Goal: Communication & Community: Answer question/provide support

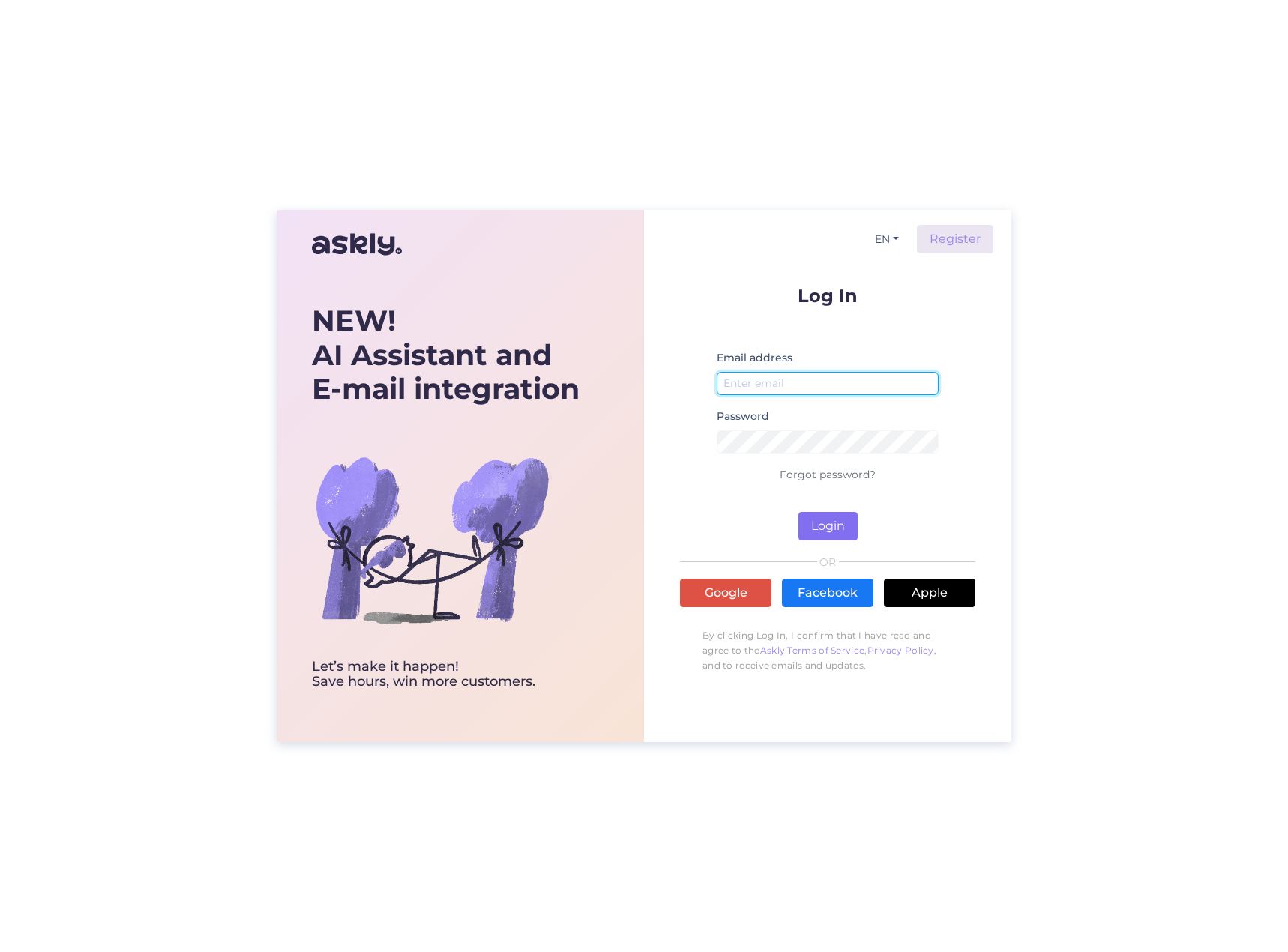
type input "[PERSON_NAME][EMAIL_ADDRESS][DOMAIN_NAME]"
click at [839, 528] on button "Login" at bounding box center [828, 526] width 59 height 29
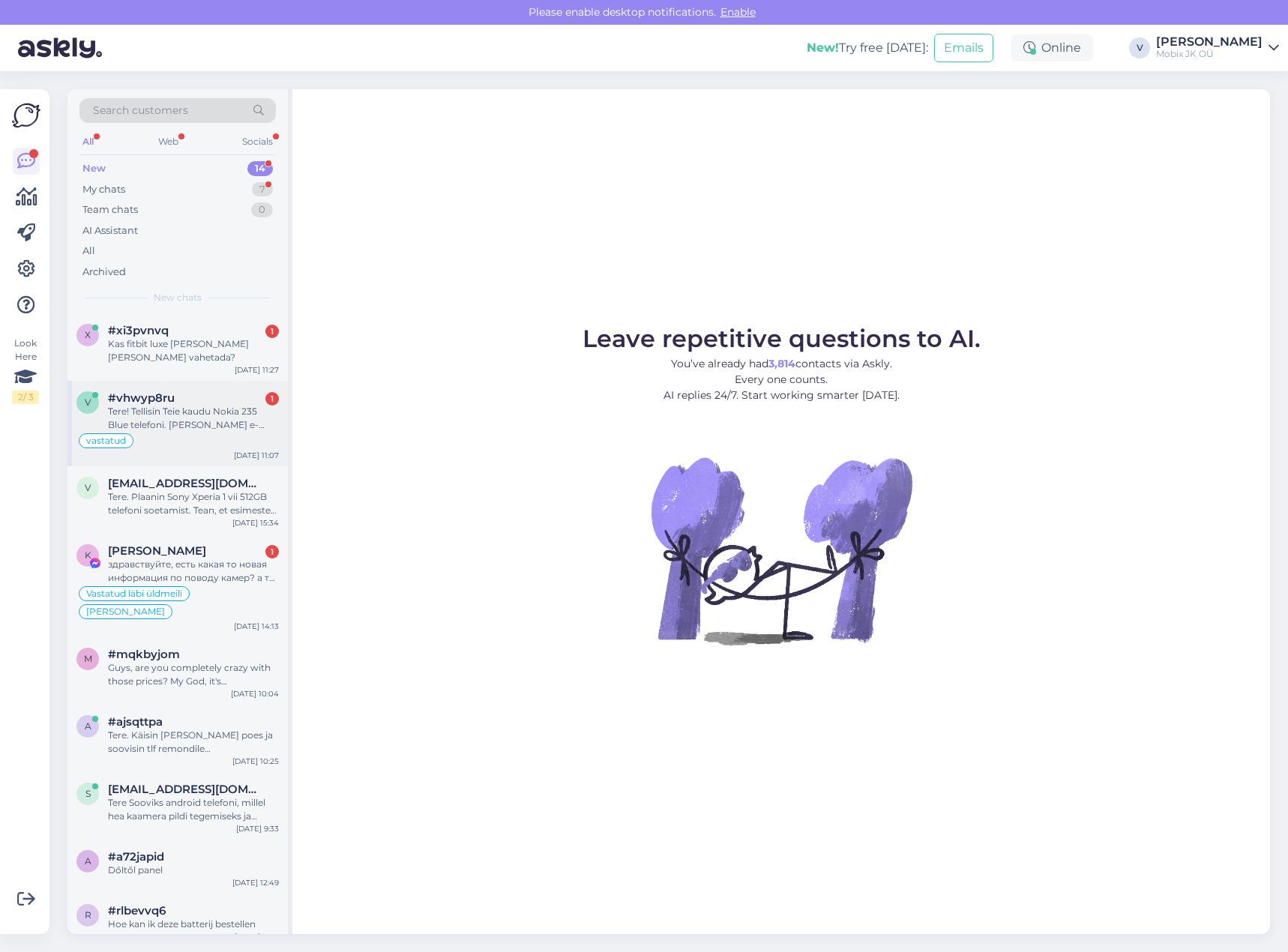
click at [255, 421] on div "Tere! Tellisin Teie kaudu Nokia 235 Blue telefoni. [PERSON_NAME] e-kirja, et si…" at bounding box center [193, 418] width 171 height 27
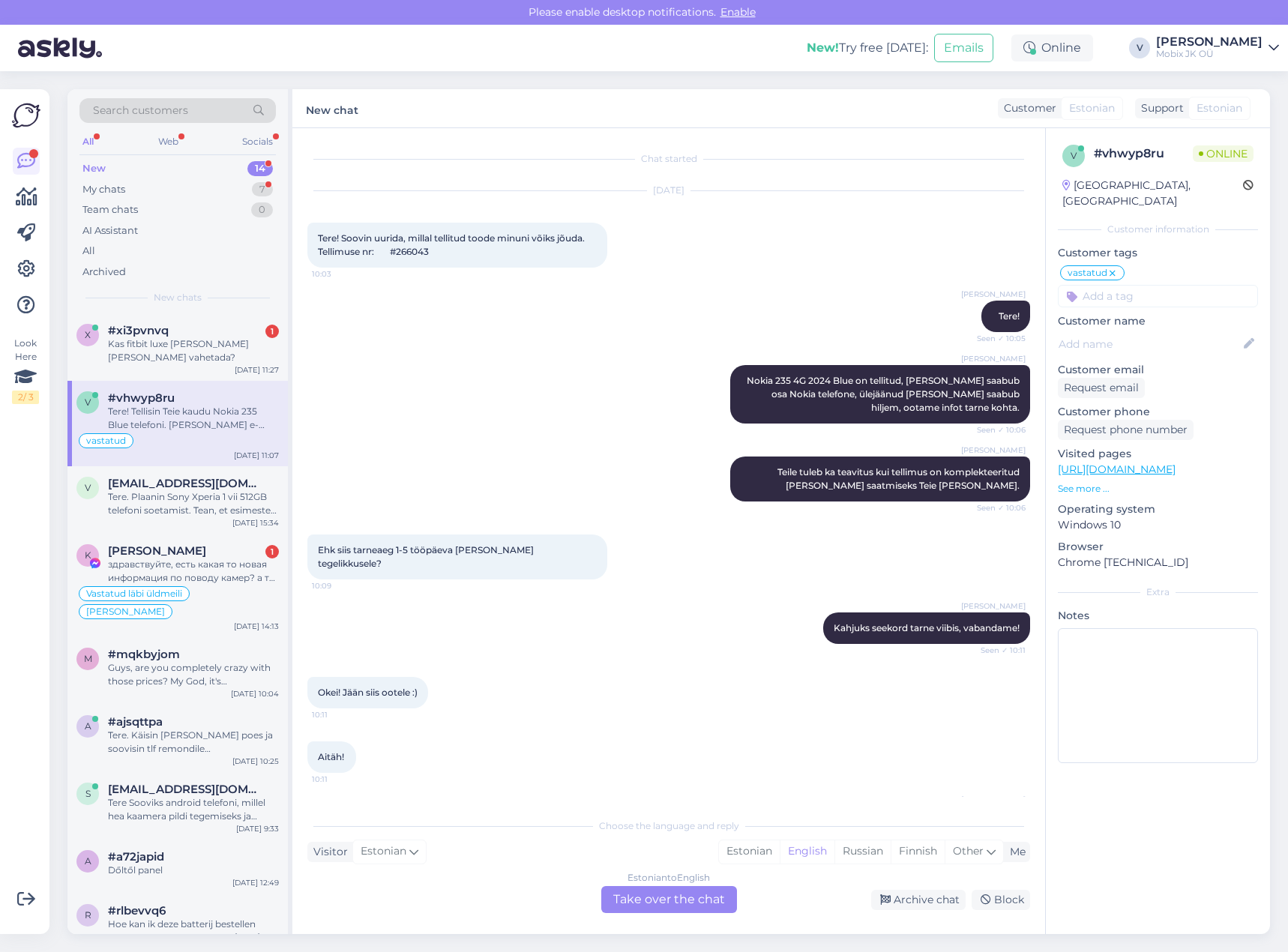
scroll to position [193, 0]
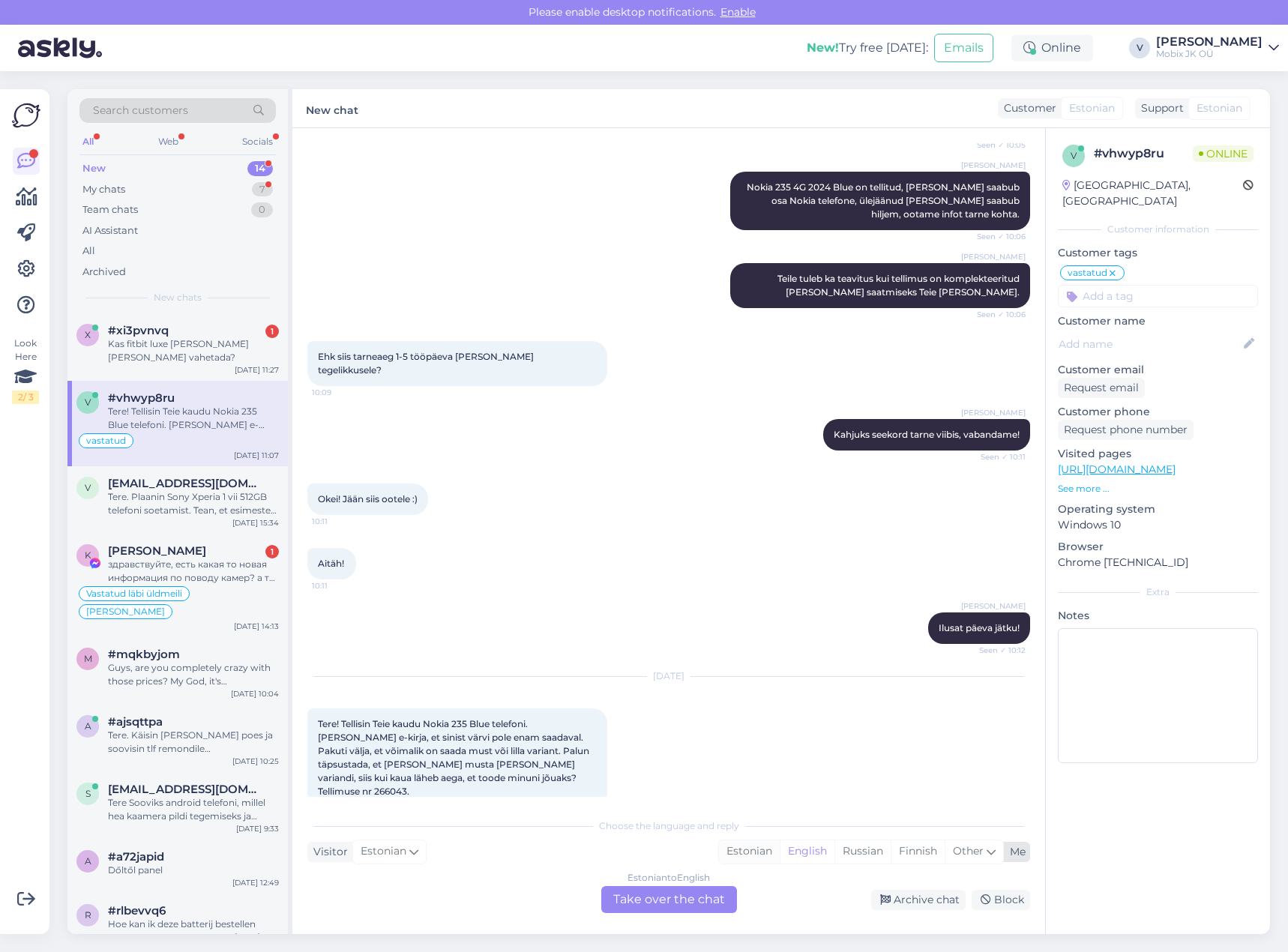
click at [742, 852] on div "Estonian" at bounding box center [749, 851] width 61 height 22
click at [712, 894] on div "Estonian to Estonian Take over the chat" at bounding box center [668, 899] width 136 height 27
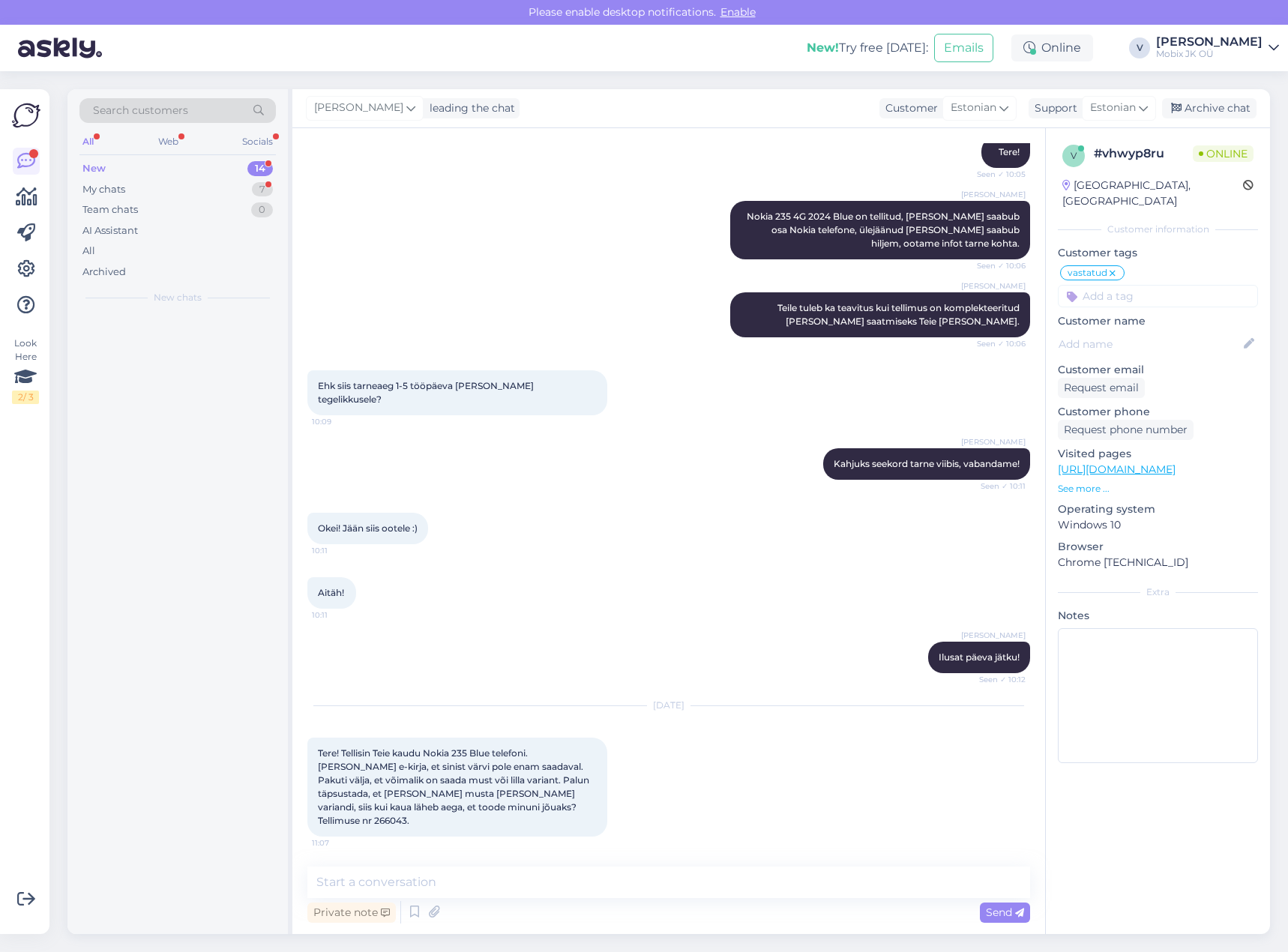
scroll to position [137, 0]
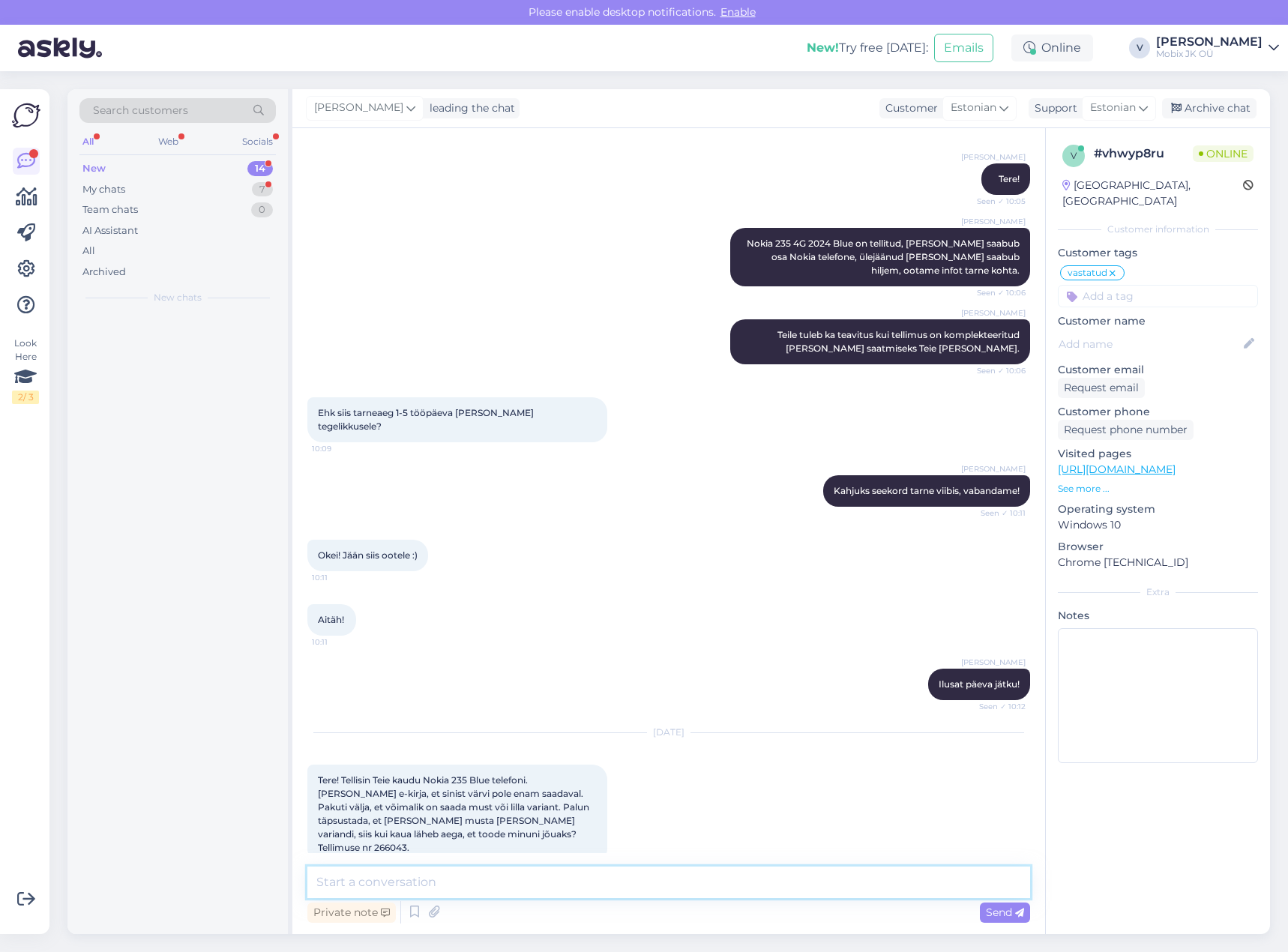
click at [711, 889] on textarea at bounding box center [668, 882] width 723 height 31
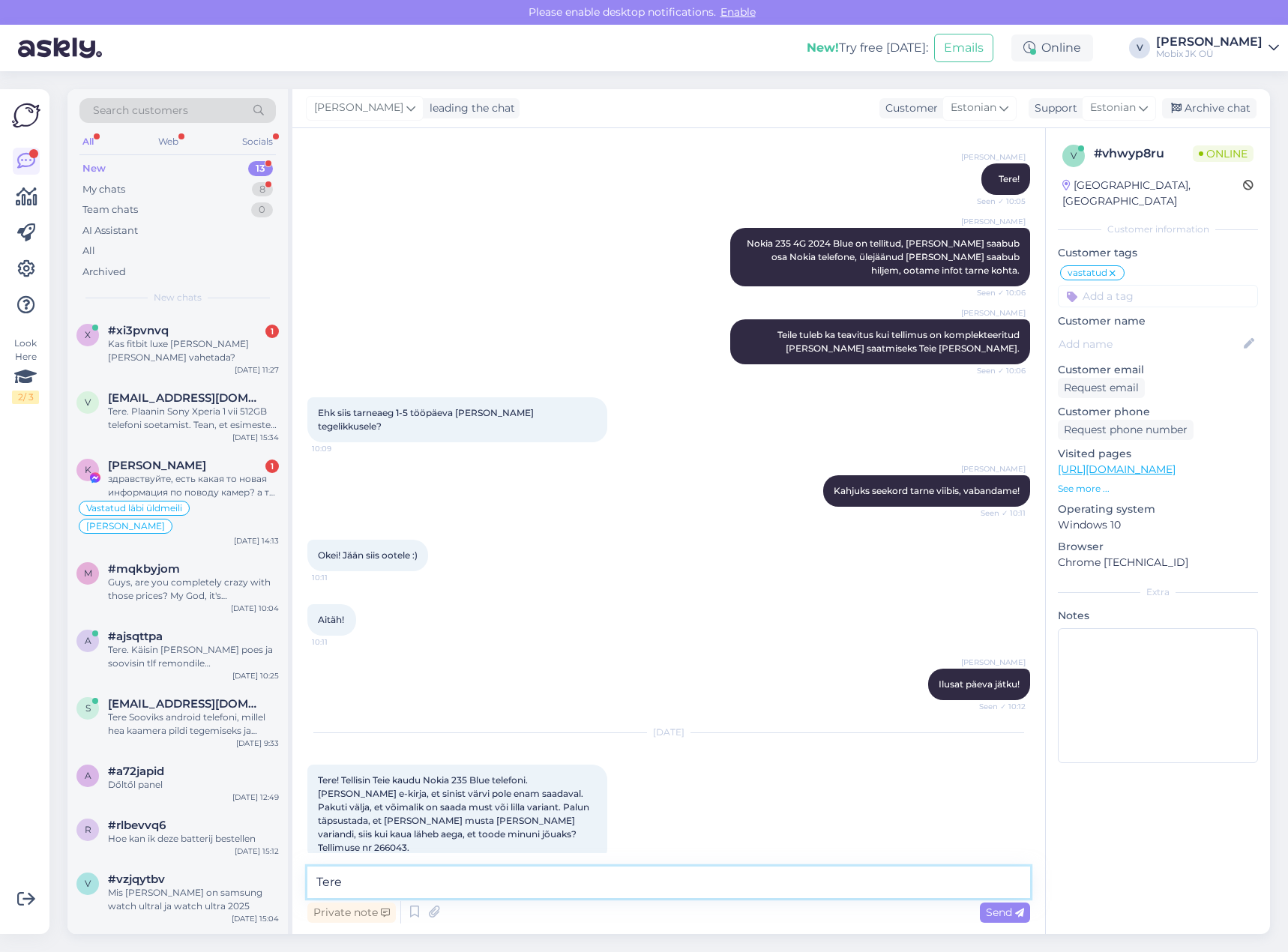
type textarea "Tere!"
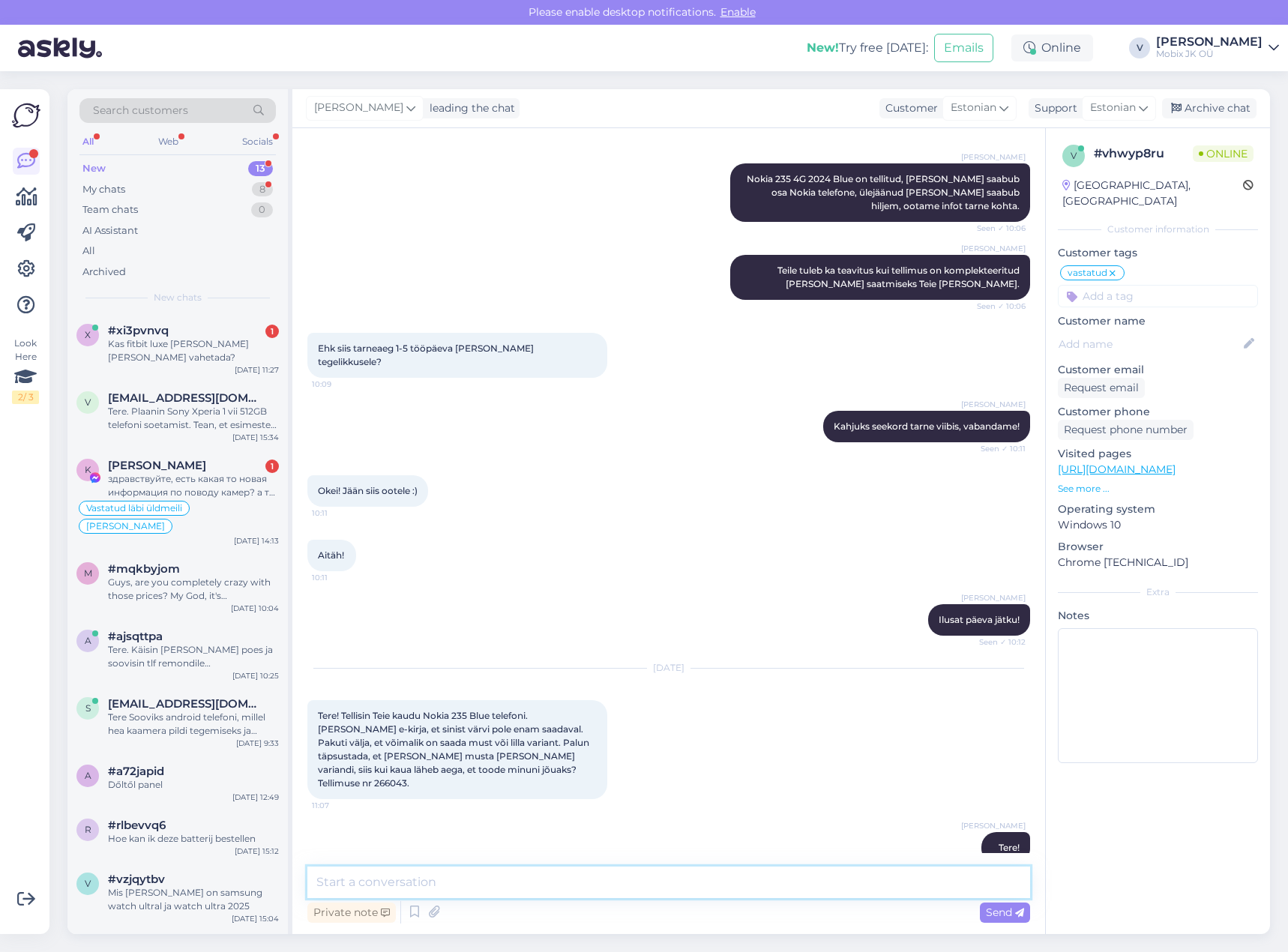
click at [861, 886] on textarea at bounding box center [668, 882] width 723 height 31
type textarea "[PERSON_NAME] - [PERSON_NAME] [PERSON_NAME] [PERSON_NAME]."
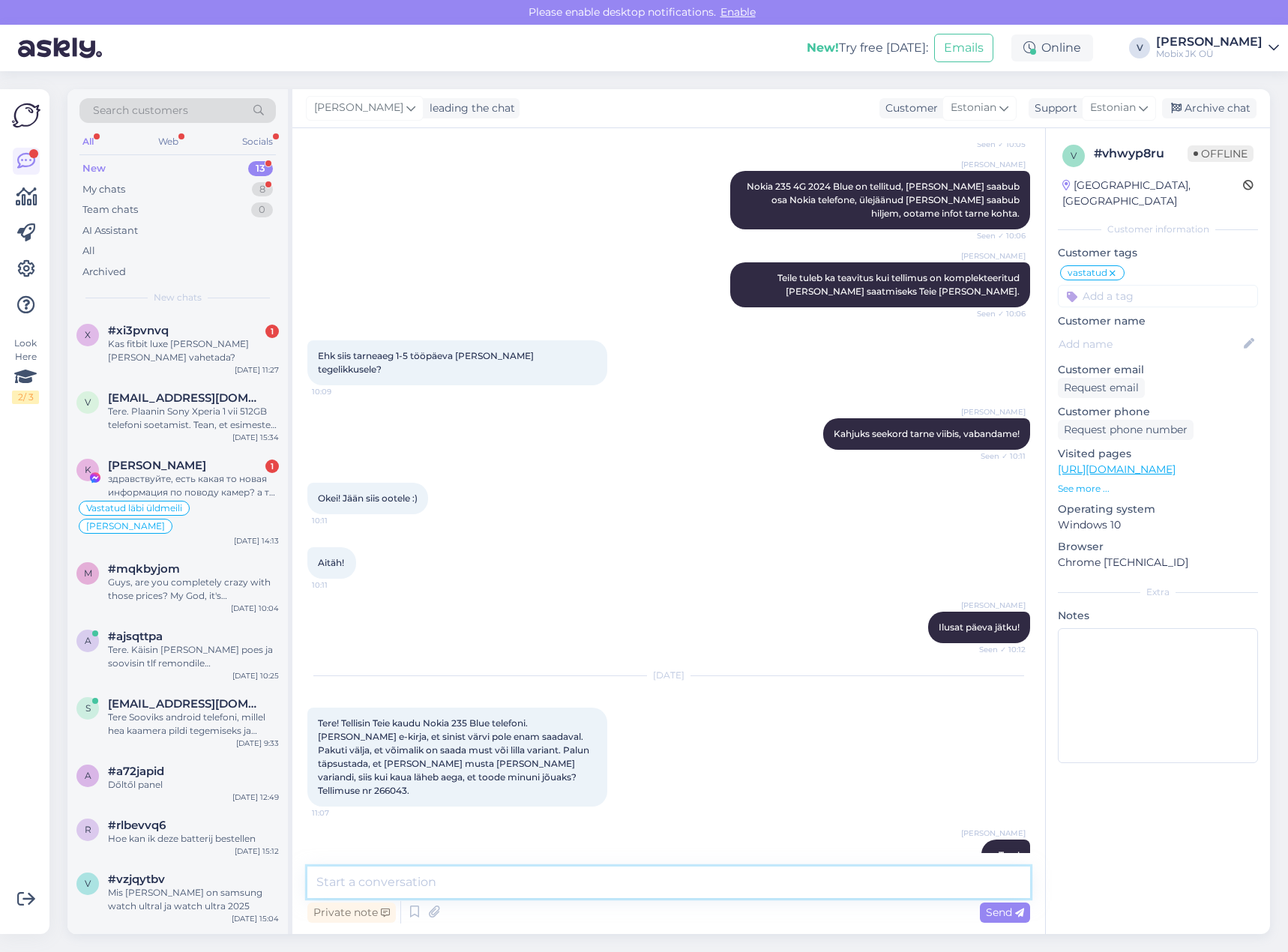
scroll to position [266, 0]
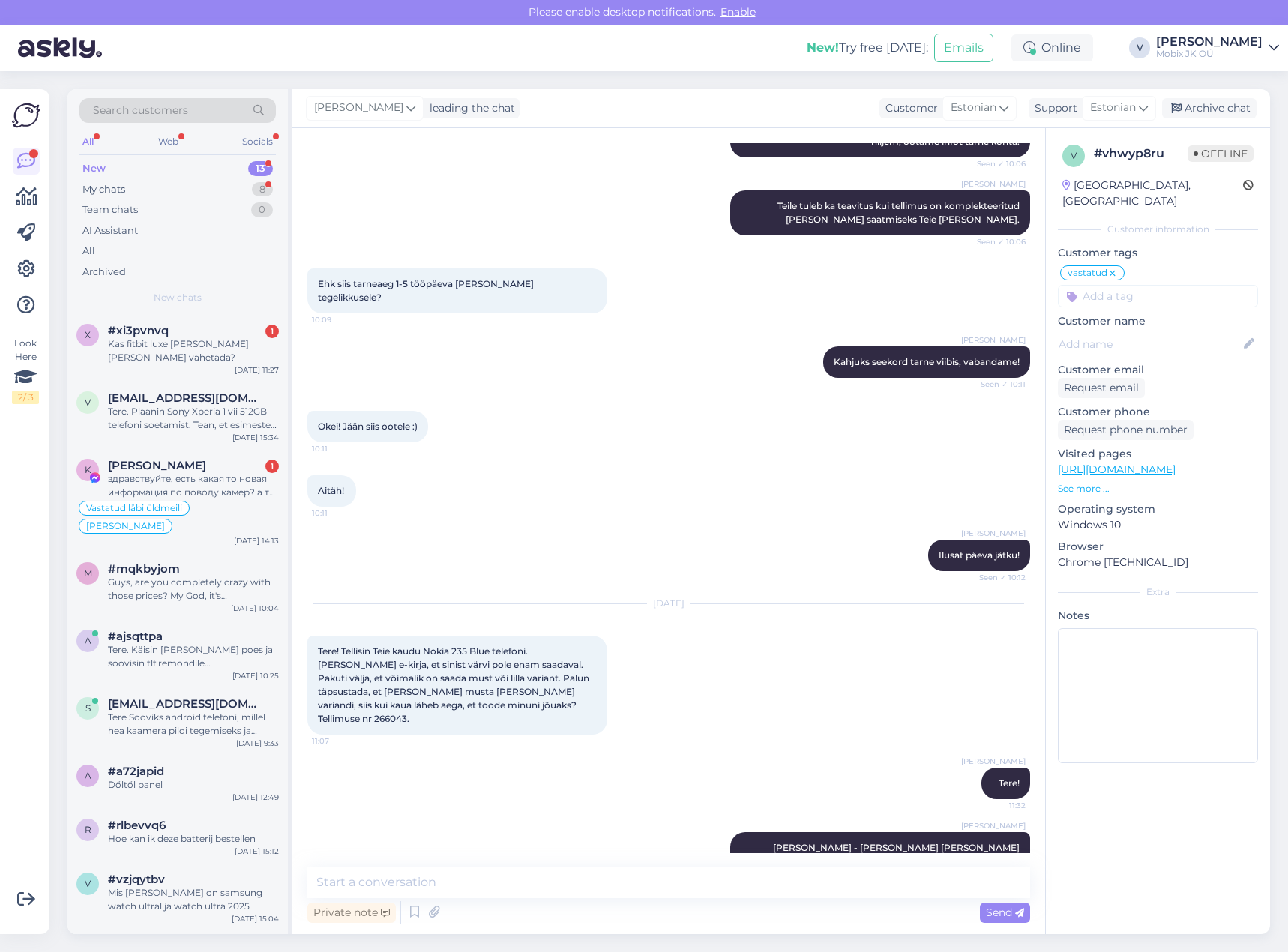
click at [886, 691] on div "[DATE] Tere! Tellisin Teie kaudu Nokia 235 Blue telefoni. [PERSON_NAME] e-kirja…" at bounding box center [668, 669] width 723 height 164
